Goal: Navigation & Orientation: Find specific page/section

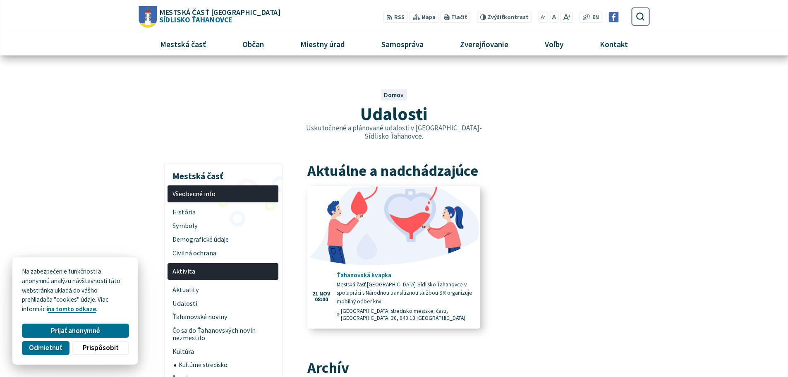
click at [365, 213] on img at bounding box center [393, 226] width 197 height 90
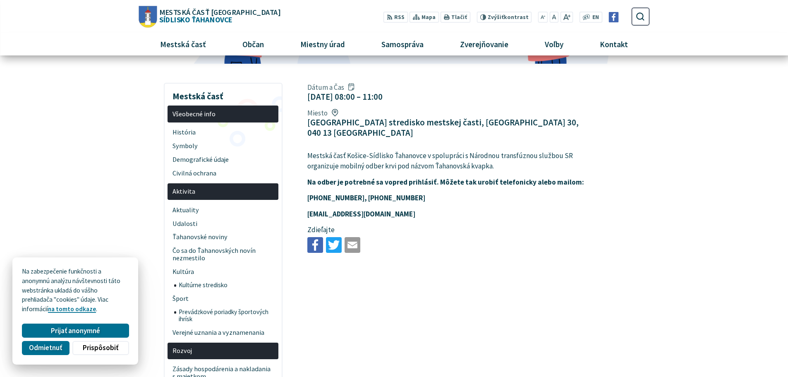
scroll to position [124, 0]
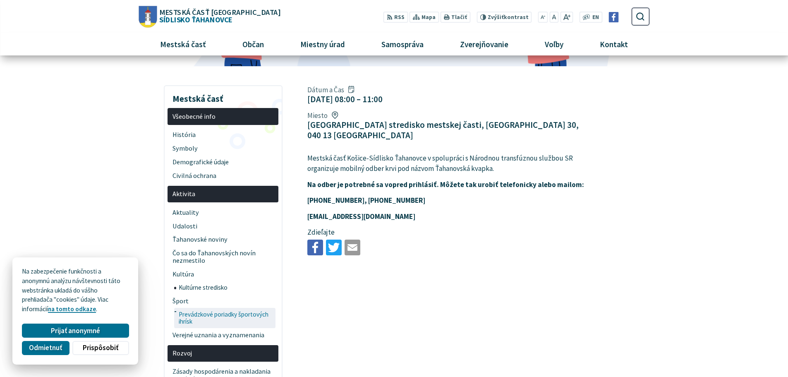
click at [215, 316] on span "Prevádzkové poriadky športových ihrísk" at bounding box center [226, 318] width 95 height 20
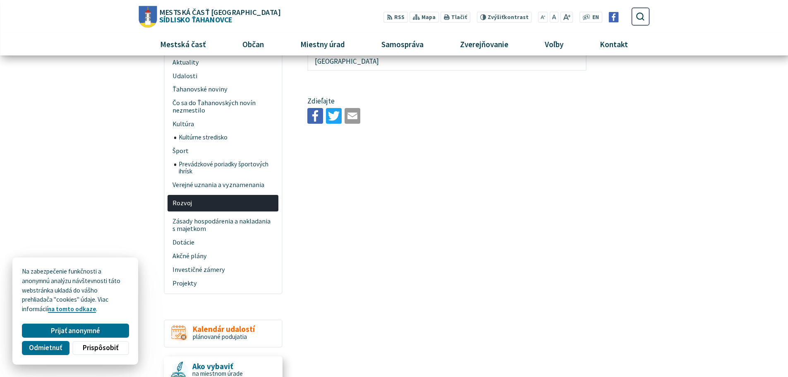
scroll to position [207, 0]
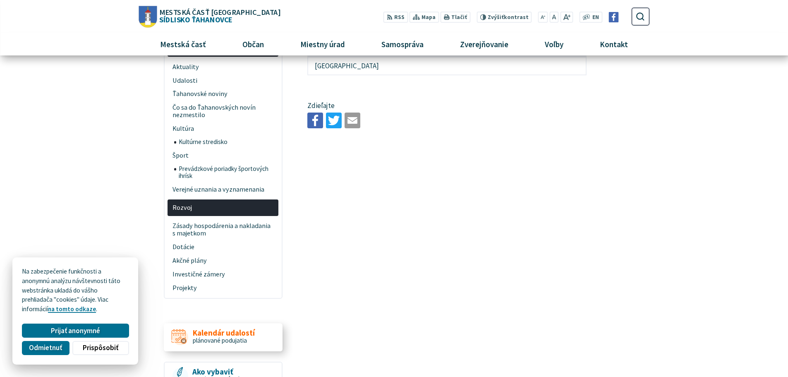
click at [242, 331] on span "Kalendár udalostí" at bounding box center [224, 332] width 62 height 9
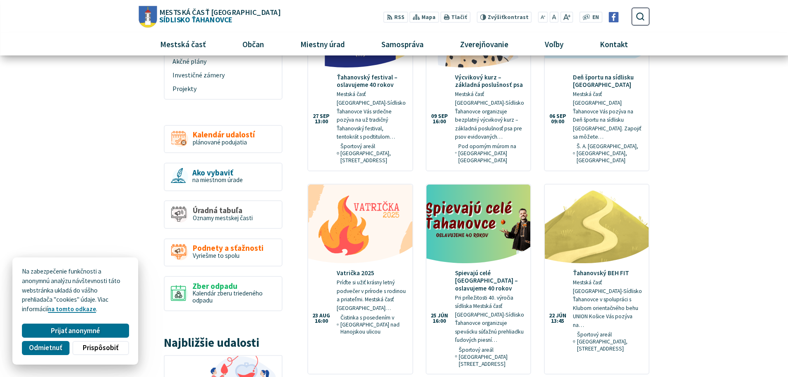
scroll to position [290, 0]
